Goal: Check status

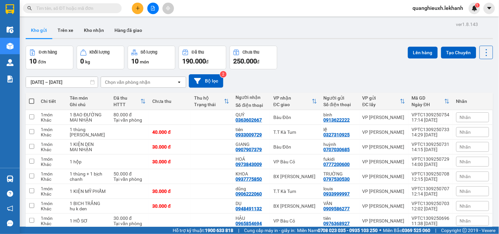
click at [32, 84] on input "[DATE] – [DATE]" at bounding box center [62, 82] width 72 height 11
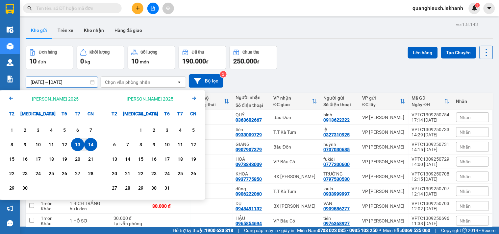
click at [92, 143] on div "14" at bounding box center [90, 145] width 9 height 8
type input "[DATE] – [DATE]"
